Goal: Information Seeking & Learning: Learn about a topic

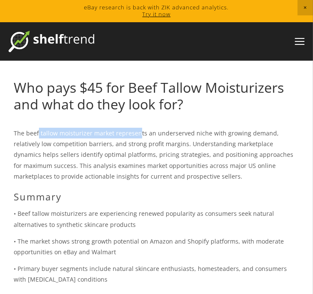
drag, startPoint x: 37, startPoint y: 129, endPoint x: 137, endPoint y: 130, distance: 99.6
click at [137, 130] on p "The beef tallow moisturizer market represents an underserved niche with growing…" at bounding box center [156, 155] width 285 height 54
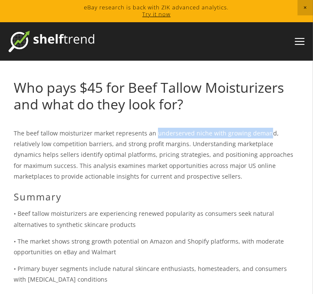
drag, startPoint x: 154, startPoint y: 127, endPoint x: 263, endPoint y: 119, distance: 109.7
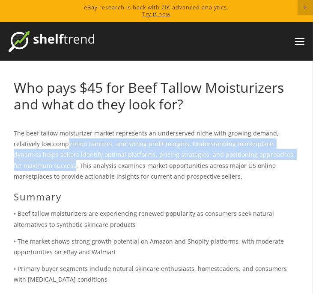
drag, startPoint x: 42, startPoint y: 149, endPoint x: 34, endPoint y: 170, distance: 22.1
click at [34, 170] on p "The beef tallow moisturizer market represents an underserved niche with growing…" at bounding box center [156, 155] width 285 height 54
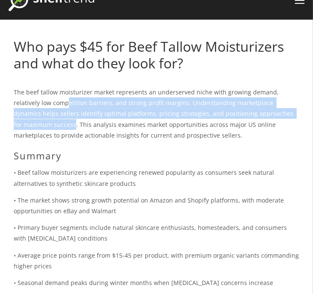
scroll to position [50, 0]
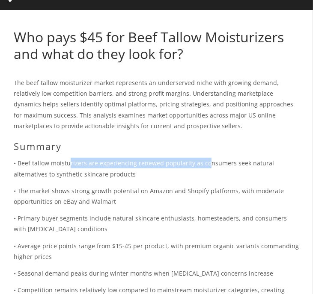
drag, startPoint x: 70, startPoint y: 153, endPoint x: 203, endPoint y: 155, distance: 133.0
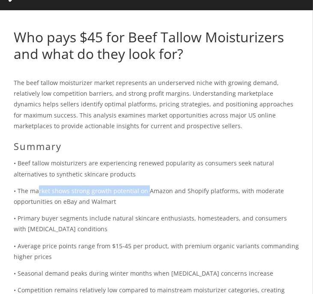
drag, startPoint x: 36, startPoint y: 182, endPoint x: 147, endPoint y: 189, distance: 110.5
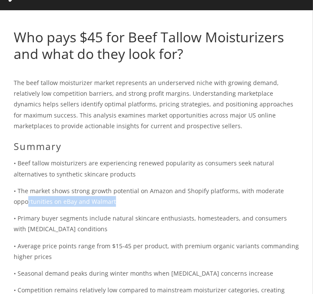
drag, startPoint x: 29, startPoint y: 206, endPoint x: 136, endPoint y: 206, distance: 107.7
click at [136, 206] on p "• The market shows strong growth potential on Amazon and Shopify platforms, wit…" at bounding box center [156, 196] width 285 height 21
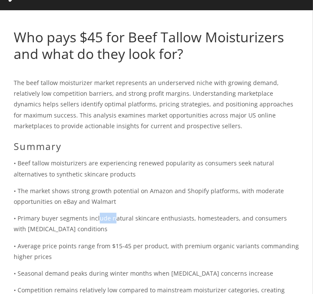
drag, startPoint x: 97, startPoint y: 217, endPoint x: 113, endPoint y: 212, distance: 16.2
drag, startPoint x: 113, startPoint y: 205, endPoint x: 97, endPoint y: 224, distance: 24.0
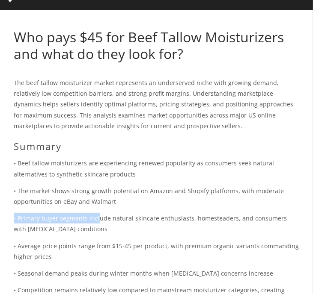
click at [88, 218] on p "• Primary buyer segments include natural skincare enthusiasts, homesteaders, an…" at bounding box center [156, 223] width 285 height 21
drag, startPoint x: 88, startPoint y: 218, endPoint x: 16, endPoint y: 212, distance: 71.7
click at [22, 205] on p "• The market shows strong growth potential on Amazon and Shopify platforms, wit…" at bounding box center [156, 196] width 285 height 21
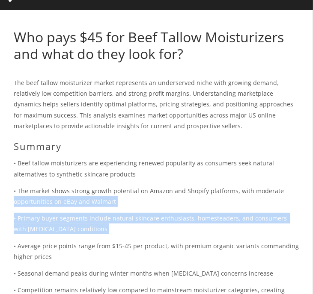
drag, startPoint x: 22, startPoint y: 205, endPoint x: 87, endPoint y: 227, distance: 68.3
copy div "opportunities on eBay and Walmart • Primary buyer segments include natural skin…"
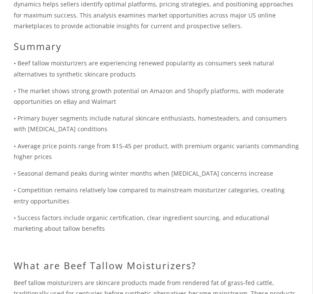
scroll to position [152, 0]
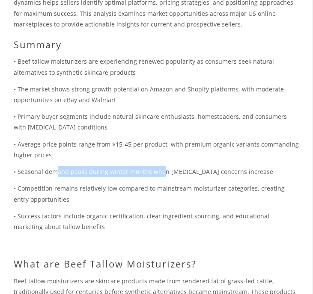
drag, startPoint x: 55, startPoint y: 164, endPoint x: 161, endPoint y: 169, distance: 105.8
click at [161, 169] on div "The beef tallow moisturizer market represents an underserved niche with growing…" at bounding box center [156, 216] width 285 height 480
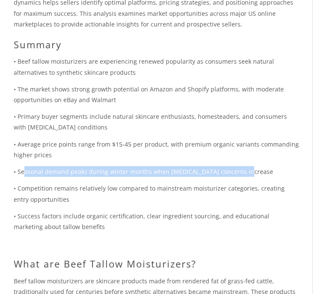
drag, startPoint x: 24, startPoint y: 161, endPoint x: 260, endPoint y: 161, distance: 235.6
click at [260, 161] on div "The beef tallow moisturizer market represents an underserved niche with growing…" at bounding box center [156, 216] width 285 height 480
copy p "asonal demand peaks during winter months when [MEDICAL_DATA] concerns increase"
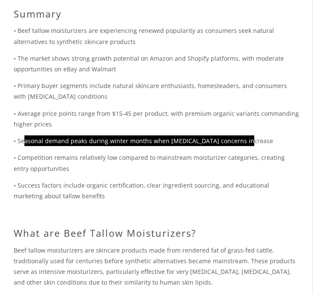
scroll to position [186, 0]
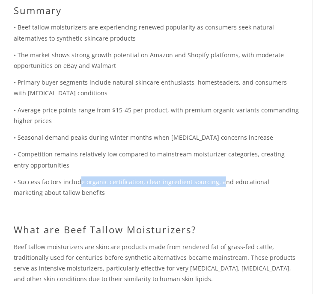
drag, startPoint x: 78, startPoint y: 174, endPoint x: 216, endPoint y: 172, distance: 138.5
click at [216, 172] on div "The beef tallow moisturizer market represents an underserved niche with growing…" at bounding box center [156, 181] width 285 height 480
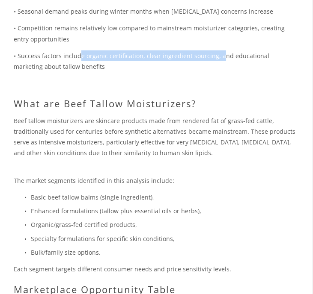
scroll to position [313, 0]
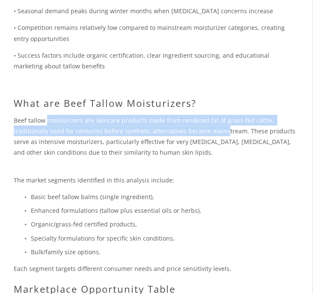
drag, startPoint x: 48, startPoint y: 122, endPoint x: 223, endPoint y: 129, distance: 175.4
click at [223, 129] on p "Beef tallow moisturizers are skincare products made from rendered fat of grass-…" at bounding box center [156, 136] width 285 height 43
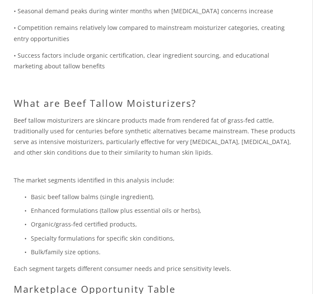
click at [48, 136] on p "Beef tallow moisturizers are skincare products made from rendered fat of grass-…" at bounding box center [156, 136] width 285 height 43
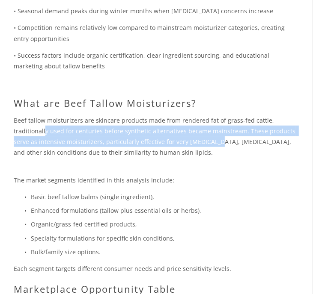
drag, startPoint x: 45, startPoint y: 135, endPoint x: 209, endPoint y: 144, distance: 164.0
click at [209, 144] on p "Beef tallow moisturizers are skincare products made from rendered fat of grass-…" at bounding box center [156, 136] width 285 height 43
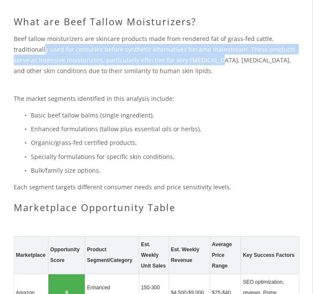
scroll to position [405, 0]
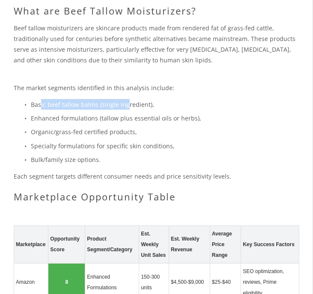
drag, startPoint x: 40, startPoint y: 99, endPoint x: 126, endPoint y: 98, distance: 86.4
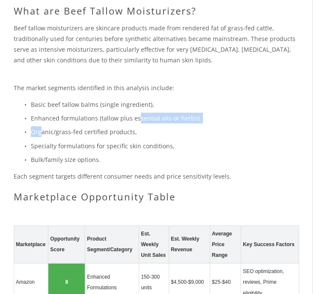
drag, startPoint x: 41, startPoint y: 125, endPoint x: 137, endPoint y: 121, distance: 95.9
click at [137, 121] on ul "Basic beef tallow balms (single ingredient), Enhanced formulations (tallow plus…" at bounding box center [156, 132] width 285 height 66
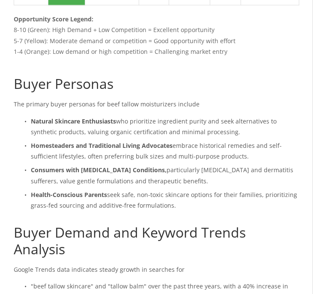
scroll to position [859, 0]
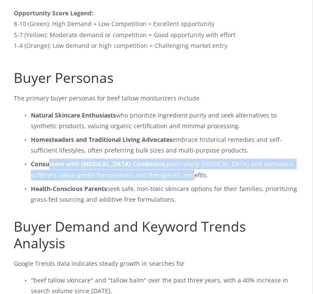
drag, startPoint x: 47, startPoint y: 155, endPoint x: 175, endPoint y: 161, distance: 128.0
click at [175, 161] on p "Consumers with [MEDICAL_DATA] Conditions, particularly [MEDICAL_DATA] and derma…" at bounding box center [165, 169] width 268 height 21
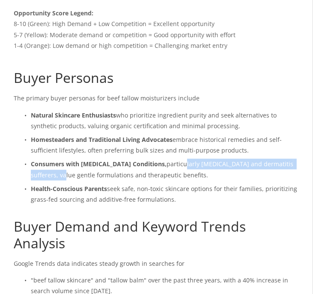
drag, startPoint x: 176, startPoint y: 157, endPoint x: 56, endPoint y: 159, distance: 120.2
click at [56, 159] on p "Consumers with [MEDICAL_DATA] Conditions, particularly [MEDICAL_DATA] and derma…" at bounding box center [165, 169] width 268 height 21
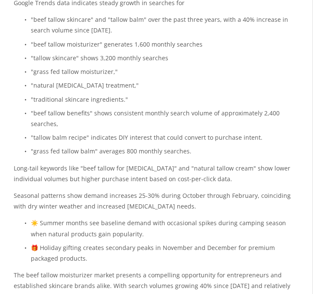
scroll to position [1129, 0]
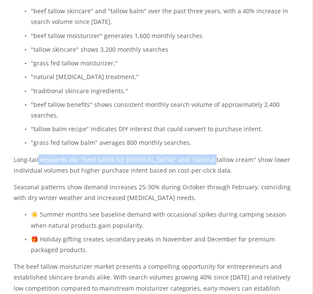
drag, startPoint x: 38, startPoint y: 143, endPoint x: 205, endPoint y: 144, distance: 167.2
click at [205, 154] on p "Long-tail keywords like "beef tallow for [MEDICAL_DATA]" and "natural tallow cr…" at bounding box center [156, 164] width 285 height 21
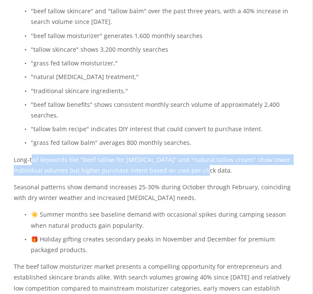
drag, startPoint x: 32, startPoint y: 153, endPoint x: 209, endPoint y: 153, distance: 176.2
click at [209, 154] on p "Long-tail keywords like "beef tallow for [MEDICAL_DATA]" and "natural tallow cr…" at bounding box center [156, 164] width 285 height 21
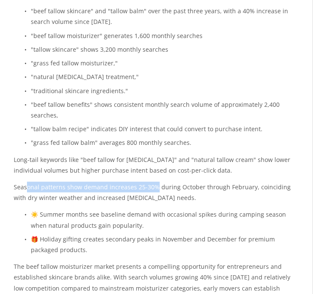
drag, startPoint x: 27, startPoint y: 169, endPoint x: 154, endPoint y: 170, distance: 127.0
click at [154, 170] on div "Buyer Personas The primary buyer personas for beef tallow moisturizers include …" at bounding box center [156, 52] width 285 height 504
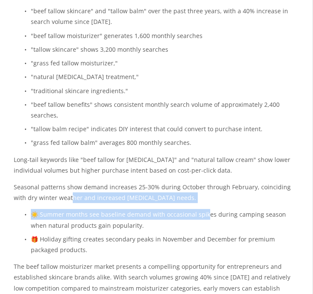
drag, startPoint x: 56, startPoint y: 191, endPoint x: 207, endPoint y: 208, distance: 151.5
click at [207, 208] on div "Buyer Personas The primary buyer personas for beef tallow moisturizers include …" at bounding box center [156, 52] width 285 height 504
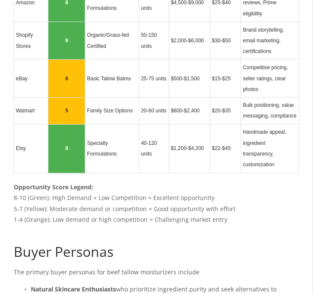
scroll to position [626, 0]
